Goal: Task Accomplishment & Management: Manage account settings

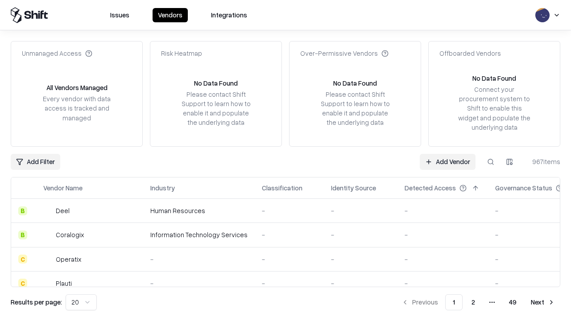
click at [447, 161] on link "Add Vendor" at bounding box center [448, 162] width 56 height 16
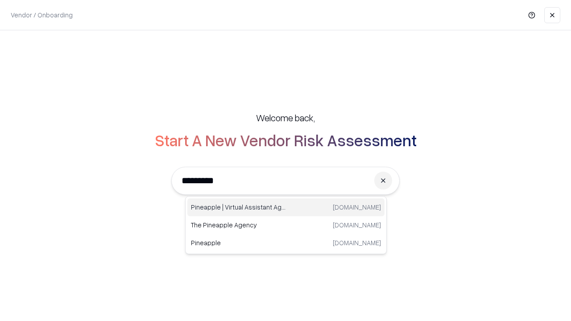
click at [286, 207] on div "Pineapple | Virtual Assistant Agency [DOMAIN_NAME]" at bounding box center [285, 207] width 197 height 18
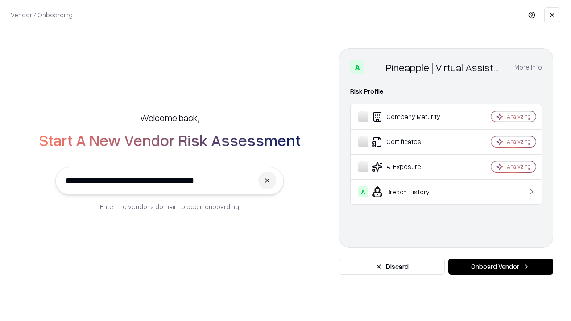
type input "**********"
click at [500, 267] on button "Onboard Vendor" at bounding box center [500, 267] width 105 height 16
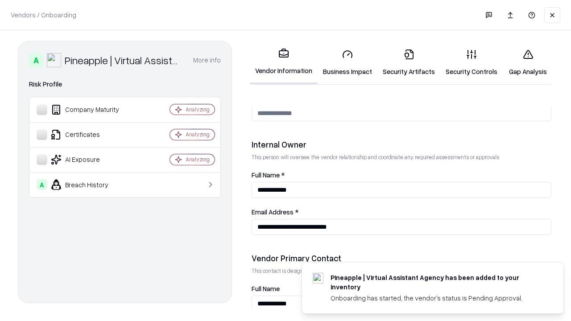
scroll to position [462, 0]
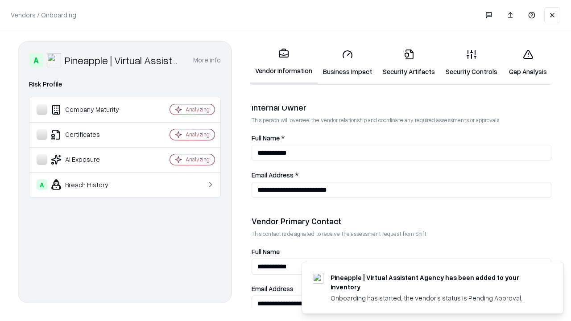
click at [408, 62] on link "Security Artifacts" at bounding box center [408, 62] width 63 height 41
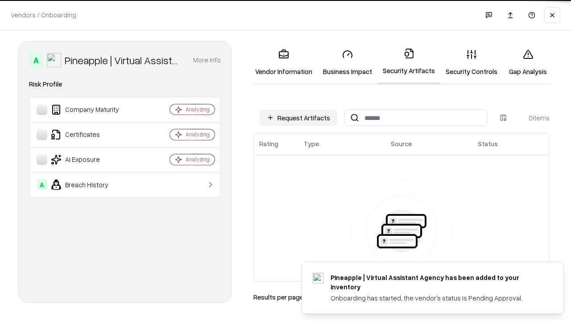
click at [298, 118] on button "Request Artifacts" at bounding box center [299, 118] width 78 height 16
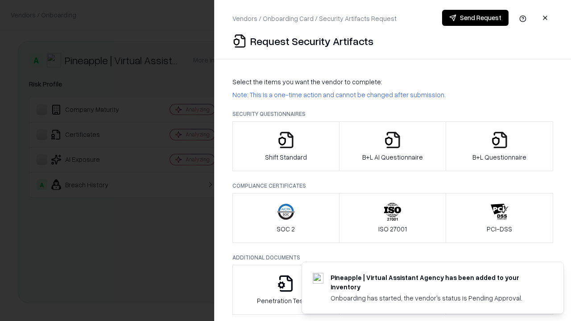
click at [499, 146] on icon "button" at bounding box center [500, 140] width 18 height 18
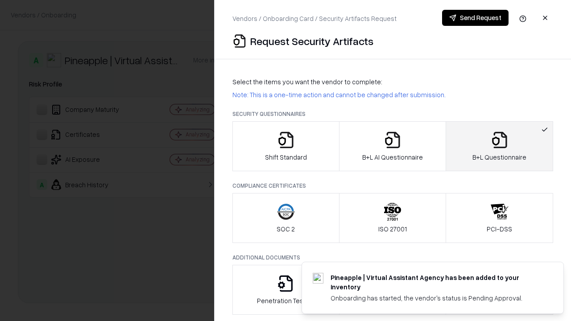
click at [392, 146] on icon "button" at bounding box center [392, 140] width 18 height 18
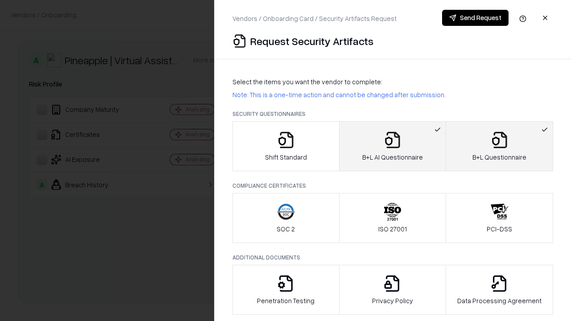
click at [475, 18] on button "Send Request" at bounding box center [475, 18] width 66 height 16
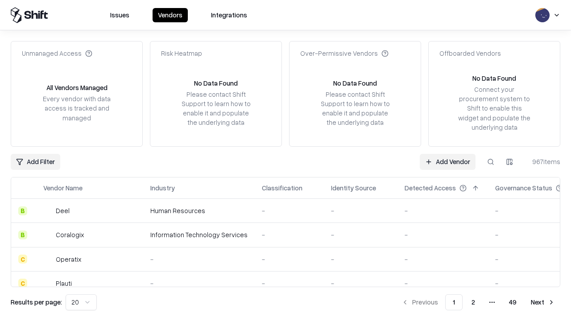
click at [491, 161] on button at bounding box center [490, 162] width 16 height 16
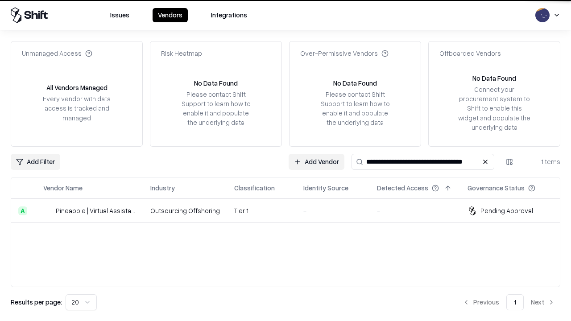
type input "**********"
click at [291, 210] on td "Tier 1" at bounding box center [261, 211] width 69 height 24
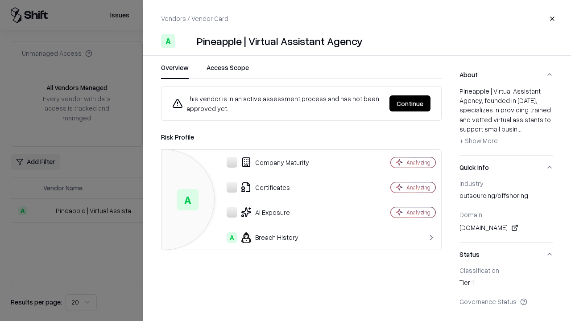
click at [410, 103] on button "Continue" at bounding box center [409, 103] width 41 height 16
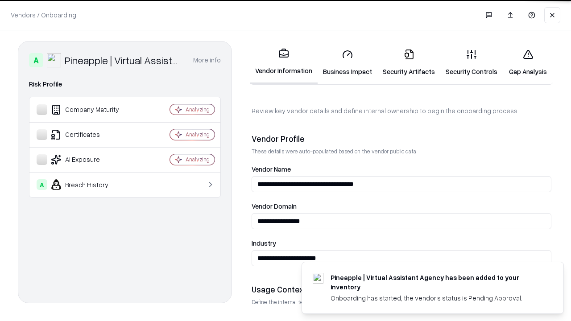
click at [408, 62] on link "Security Artifacts" at bounding box center [408, 62] width 63 height 41
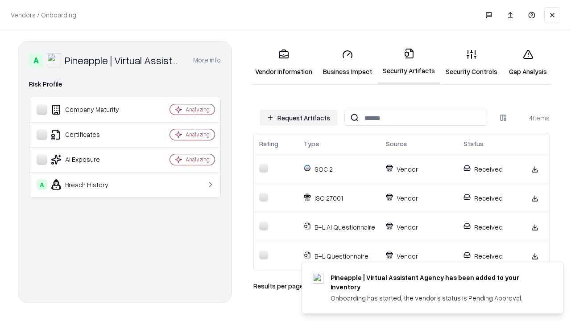
click at [528, 62] on link "Gap Analysis" at bounding box center [528, 62] width 50 height 41
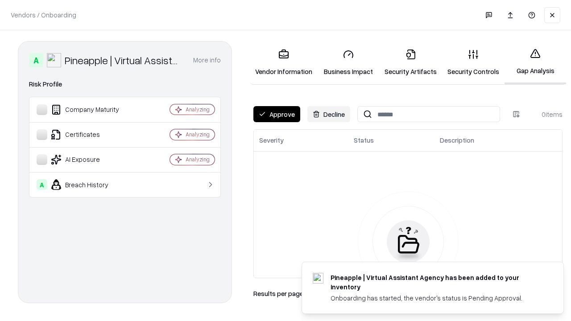
click at [276, 114] on button "Approve" at bounding box center [276, 114] width 47 height 16
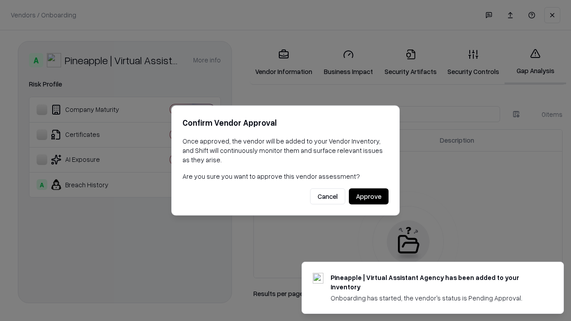
click at [368, 196] on button "Approve" at bounding box center [369, 197] width 40 height 16
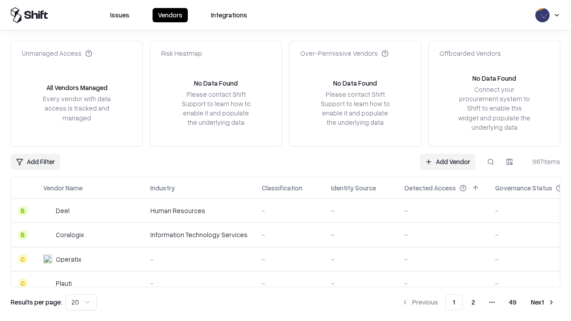
type input "**********"
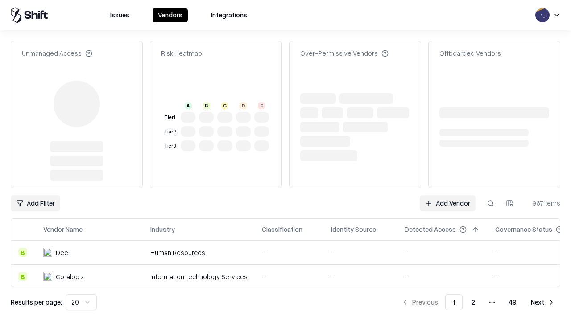
click at [447, 195] on link "Add Vendor" at bounding box center [448, 203] width 56 height 16
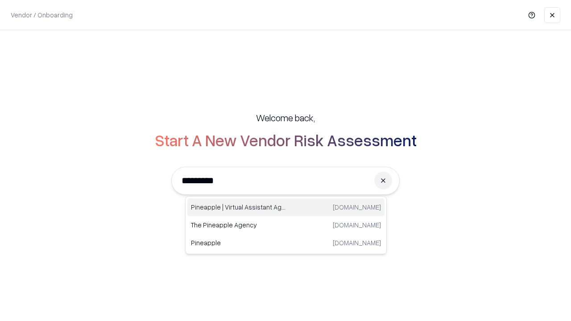
click at [286, 207] on div "Pineapple | Virtual Assistant Agency [DOMAIN_NAME]" at bounding box center [285, 207] width 197 height 18
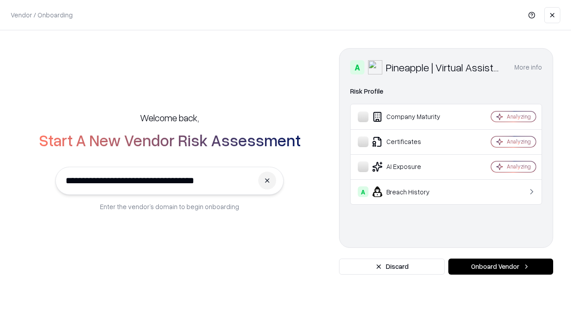
type input "**********"
click at [500, 267] on button "Onboard Vendor" at bounding box center [500, 267] width 105 height 16
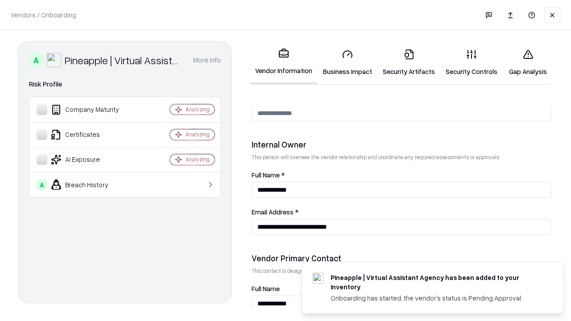
scroll to position [462, 0]
